Goal: Task Accomplishment & Management: Manage account settings

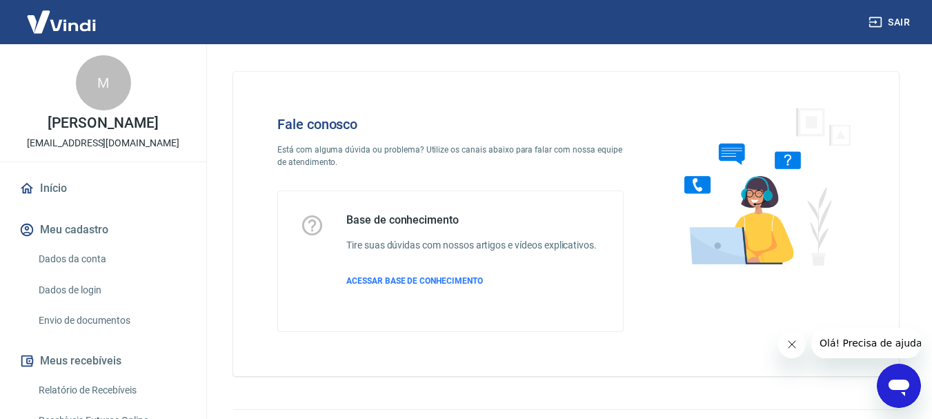
click at [783, 62] on div "Fale conosco Está com alguma dúvida ou problema? Utilize os canais abaixo para …" at bounding box center [566, 218] width 699 height 348
click at [90, 319] on link "Envio de documentos" at bounding box center [111, 320] width 157 height 28
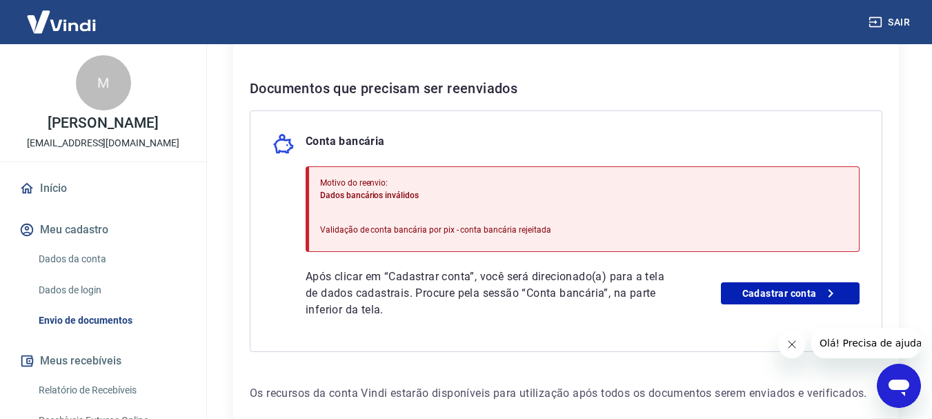
scroll to position [351, 0]
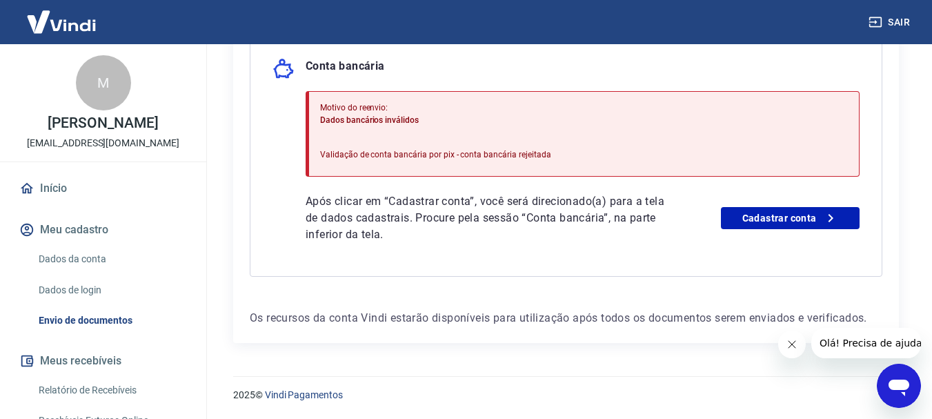
click at [792, 348] on icon "Fechar mensagem da empresa" at bounding box center [790, 344] width 11 height 11
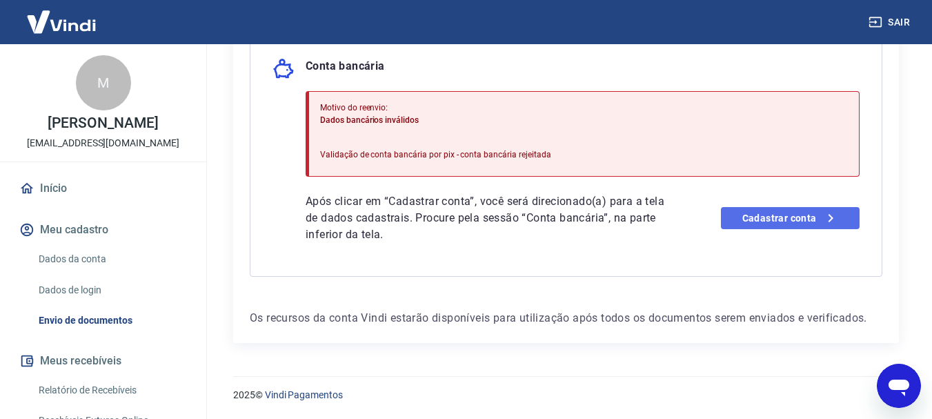
click at [785, 228] on link "Cadastrar conta" at bounding box center [790, 218] width 139 height 22
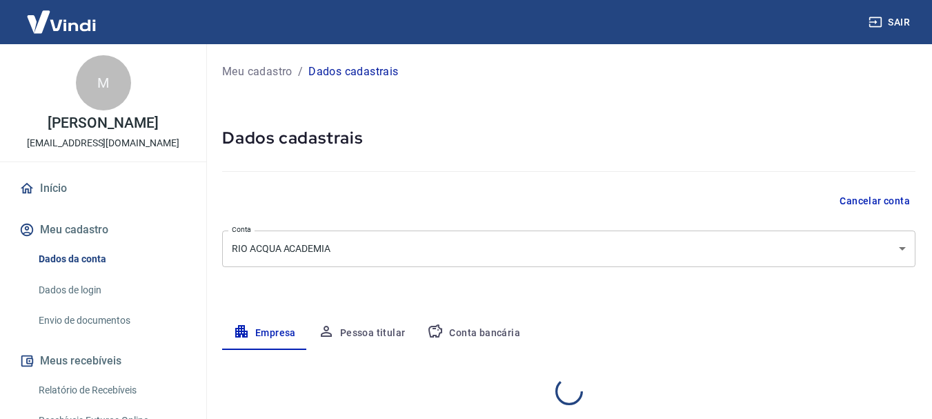
select select "RJ"
select select "business"
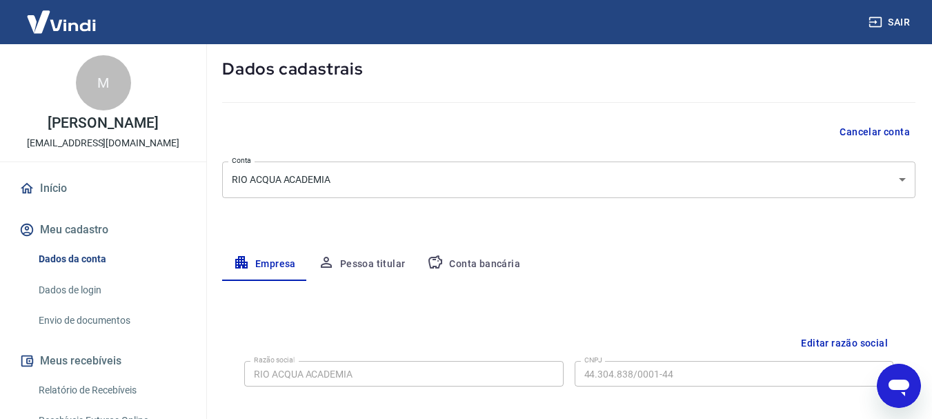
scroll to position [138, 0]
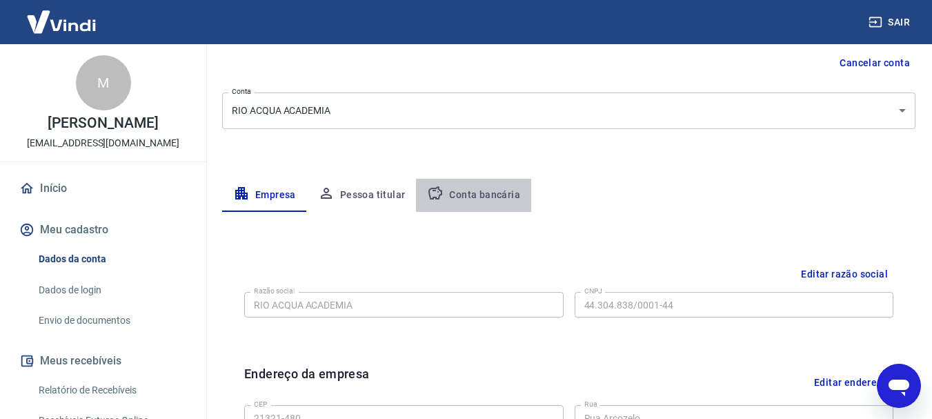
click at [477, 196] on button "Conta bancária" at bounding box center [473, 195] width 115 height 33
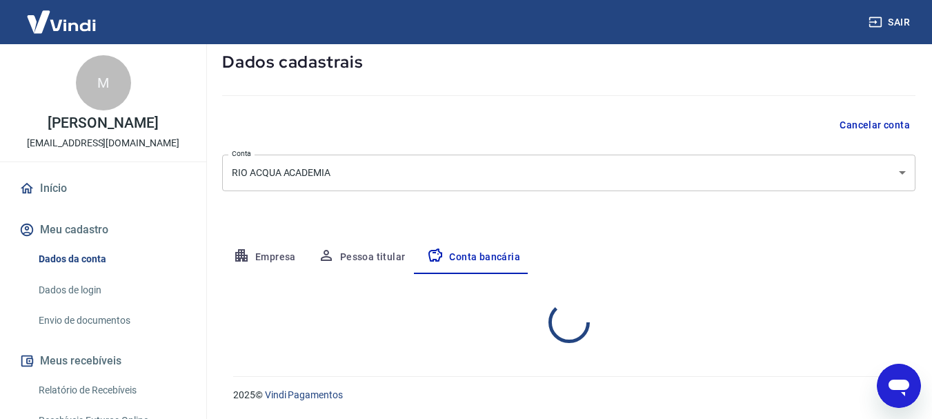
select select "1"
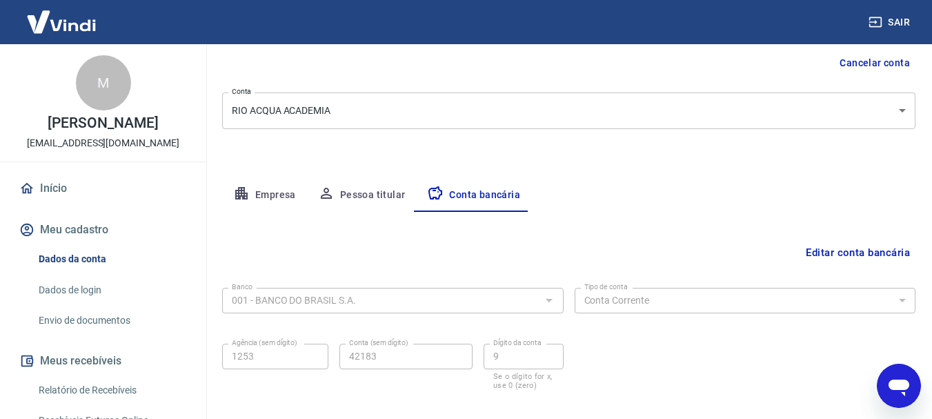
scroll to position [210, 0]
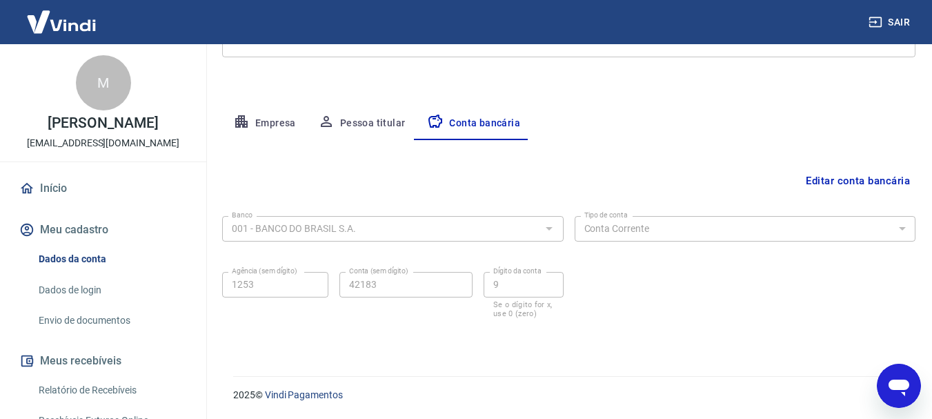
click at [348, 130] on button "Pessoa titular" at bounding box center [362, 123] width 110 height 33
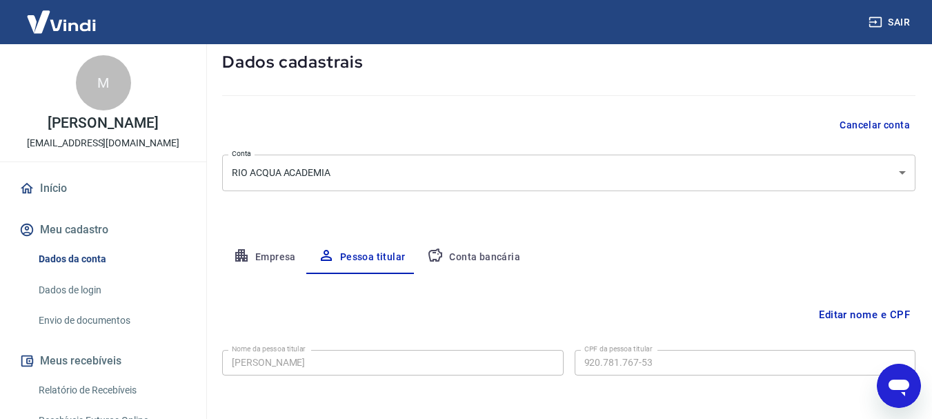
scroll to position [133, 0]
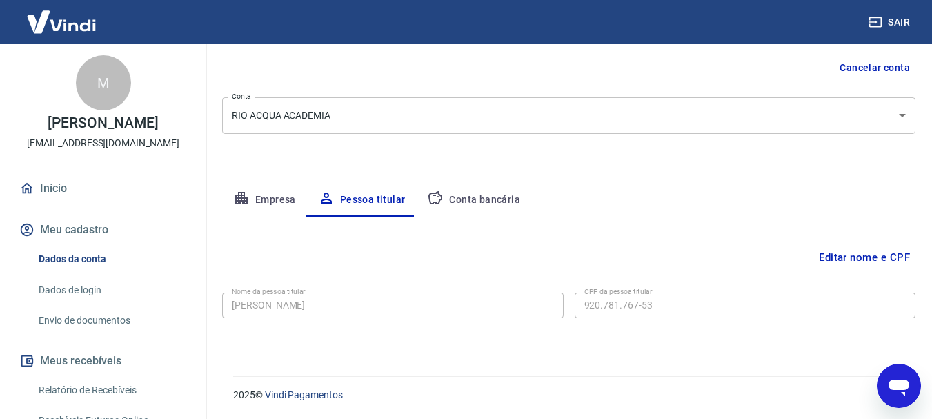
click at [251, 193] on button "Empresa" at bounding box center [264, 199] width 85 height 33
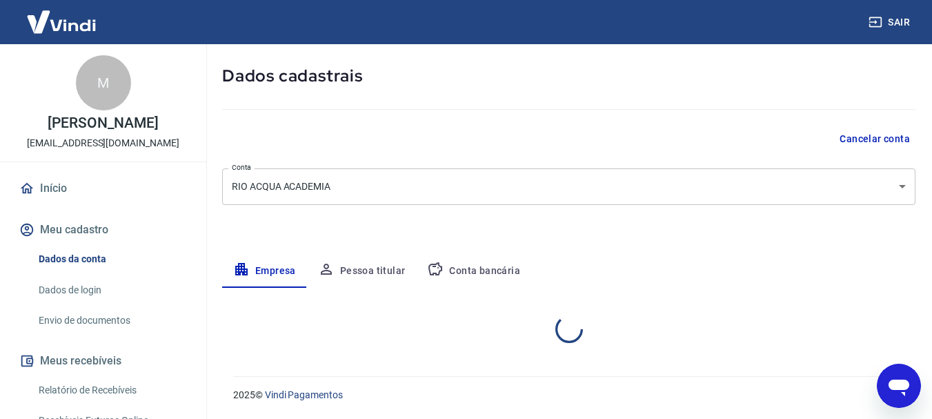
select select "RJ"
select select "business"
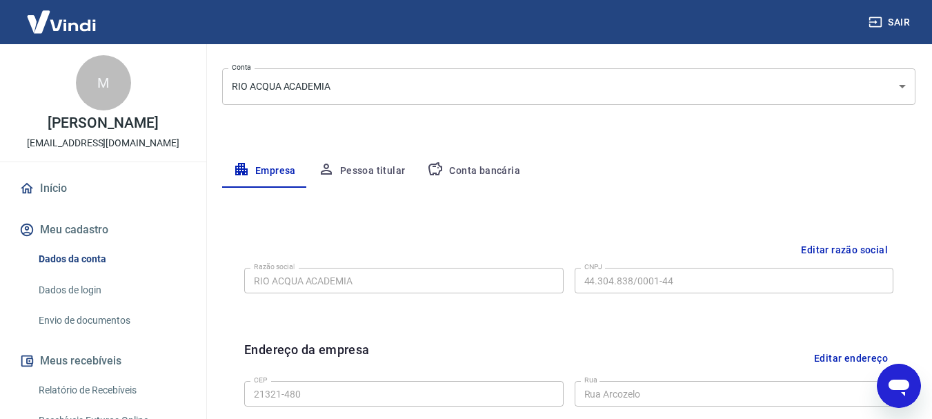
scroll to position [0, 0]
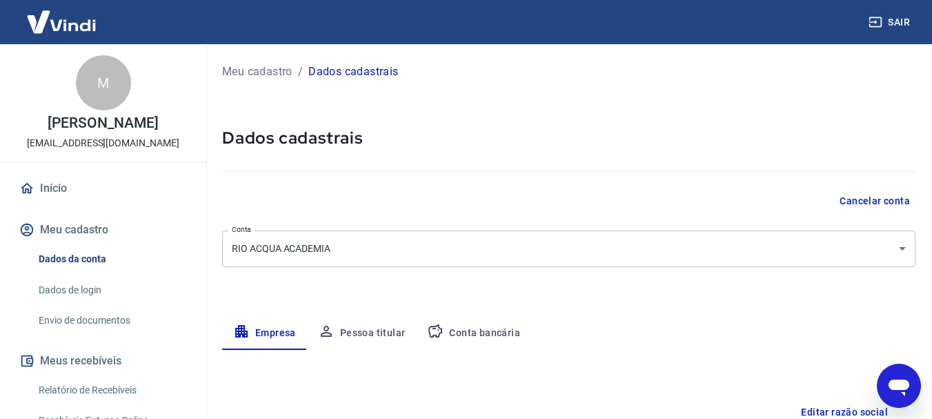
drag, startPoint x: 472, startPoint y: 330, endPoint x: 479, endPoint y: 332, distance: 7.0
click at [472, 331] on button "Conta bancária" at bounding box center [473, 333] width 115 height 33
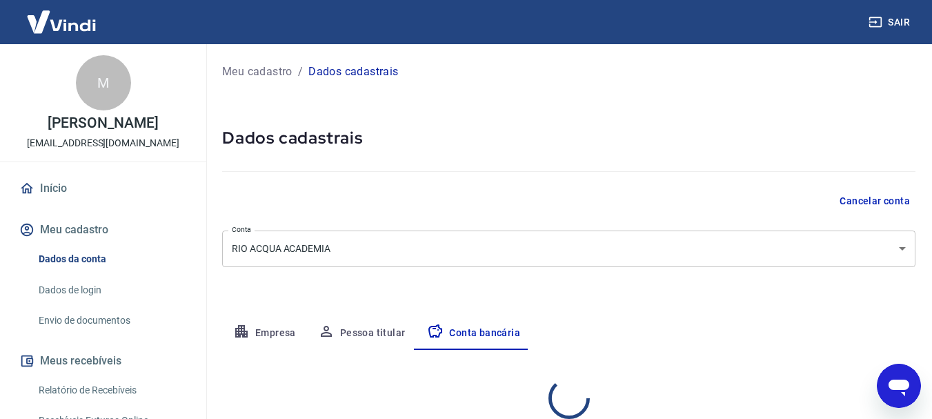
select select "1"
click at [70, 321] on link "Envio de documentos" at bounding box center [111, 320] width 157 height 28
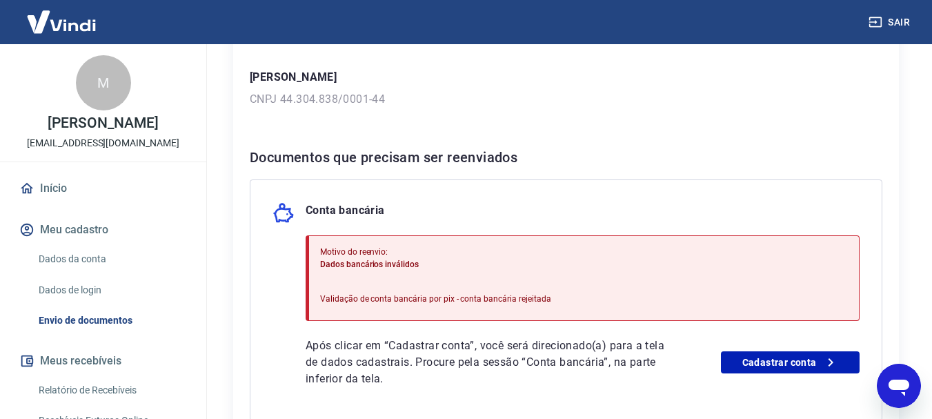
scroll to position [351, 0]
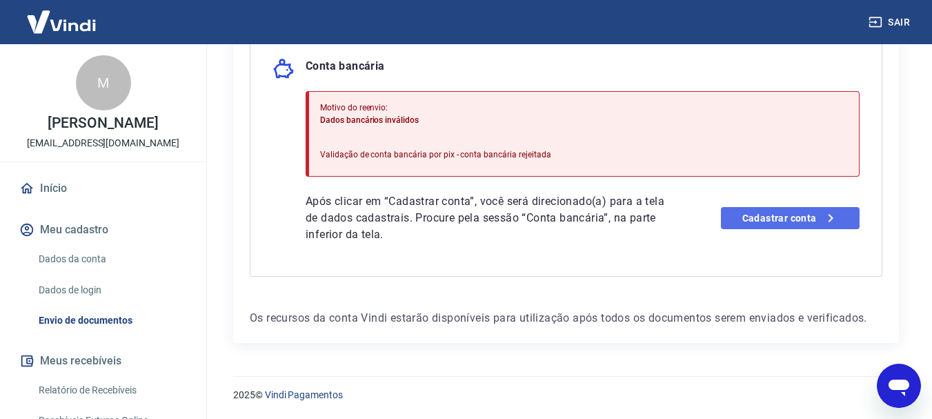
click at [791, 215] on link "Cadastrar conta" at bounding box center [790, 218] width 139 height 22
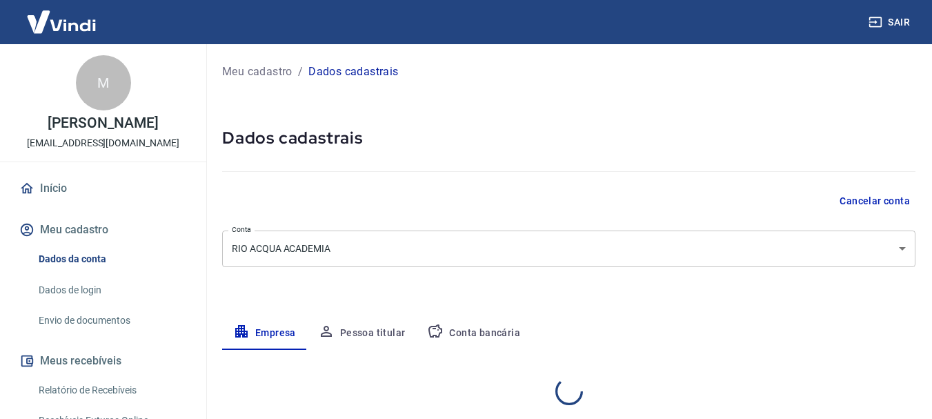
select select "RJ"
select select "business"
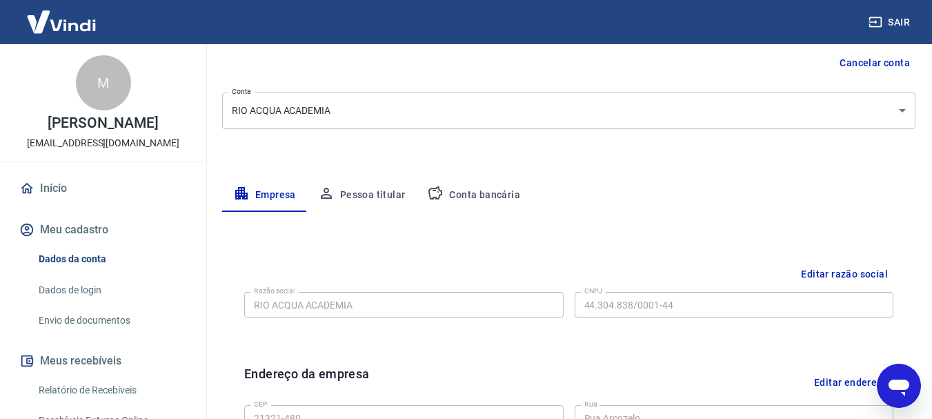
scroll to position [207, 0]
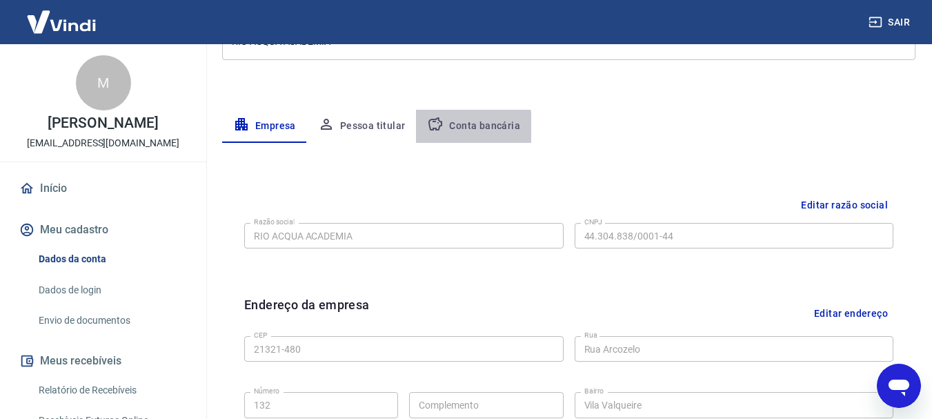
click at [459, 129] on button "Conta bancária" at bounding box center [473, 126] width 115 height 33
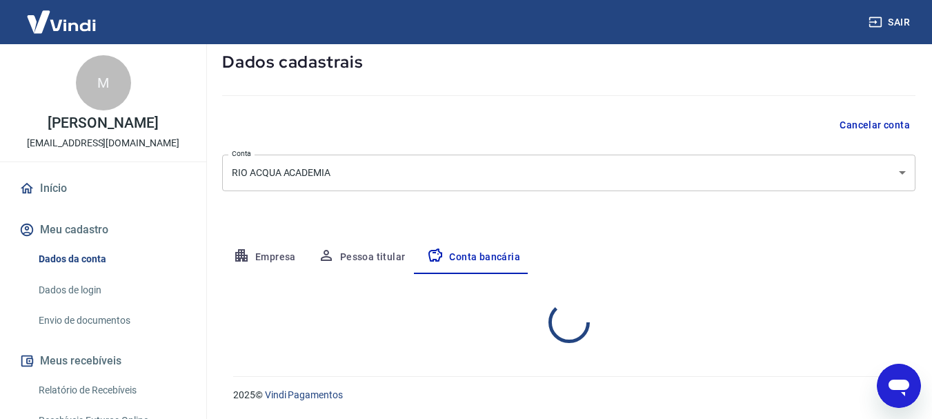
select select "1"
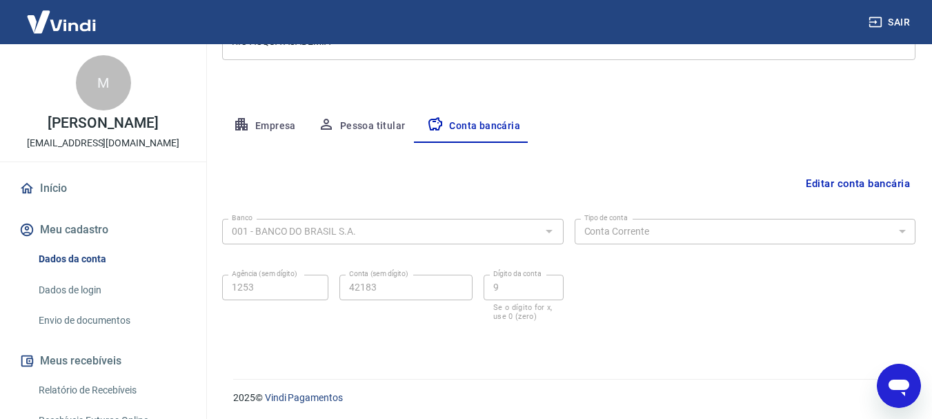
scroll to position [210, 0]
click at [581, 157] on div "Editar conta bancária Banco 001 - BANCO DO BRASIL S.A. Banco Tipo de conta Cont…" at bounding box center [568, 241] width 693 height 203
click at [688, 161] on div "Editar conta bancária Banco 001 - BANCO DO BRASIL S.A. Banco Tipo de conta Cont…" at bounding box center [568, 241] width 693 height 203
click at [879, 20] on icon "button" at bounding box center [875, 22] width 14 height 14
